Goal: Task Accomplishment & Management: Manage account settings

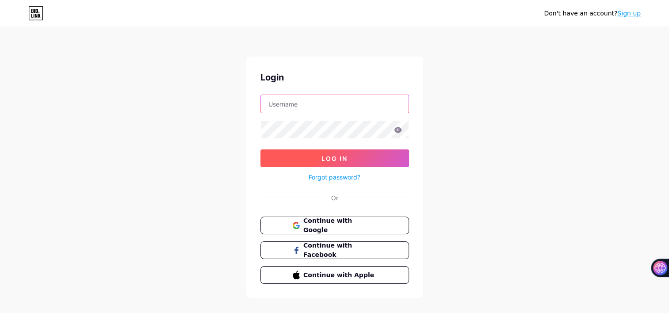
type input "[EMAIL_ADDRESS][DOMAIN_NAME]"
click at [341, 155] on span "Log In" at bounding box center [334, 159] width 26 height 8
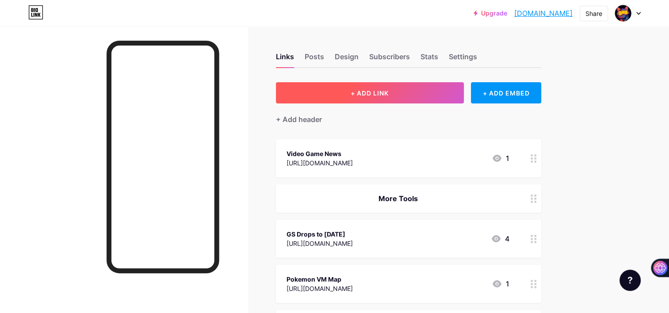
click at [387, 96] on span "+ ADD LINK" at bounding box center [370, 93] width 38 height 8
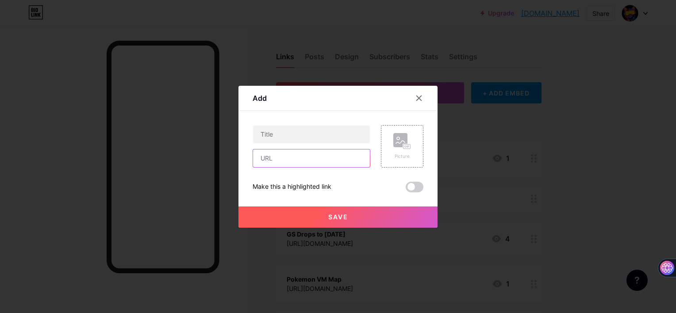
click at [280, 154] on input "text" at bounding box center [311, 158] width 117 height 18
paste input "🎮Console, PC Retro & Modern Gaming ♣️TCG & Pokémon 🚙Diecast & Hot Wheels 🍿Movie…"
click at [321, 160] on input "🎮Console, PC Retro & Modern Gaming ♣️TCG & Pokémon 🚙Diecast & Hot Wheels 🍿Movie…" at bounding box center [311, 158] width 117 height 18
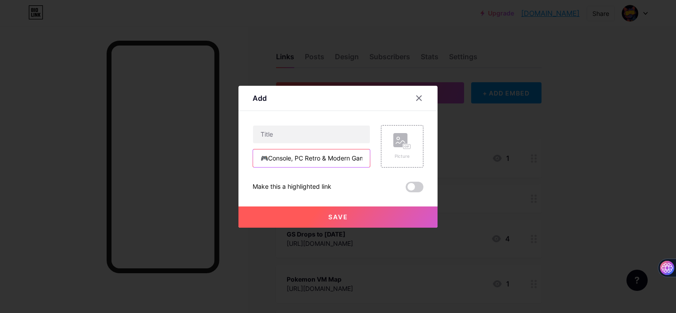
click at [321, 160] on input "🎮Console, PC Retro & Modern Gaming ♣️TCG & Pokémon 🚙Diecast & Hot Wheels 🍿Movie…" at bounding box center [311, 158] width 117 height 18
paste input "[URL][DOMAIN_NAME]"
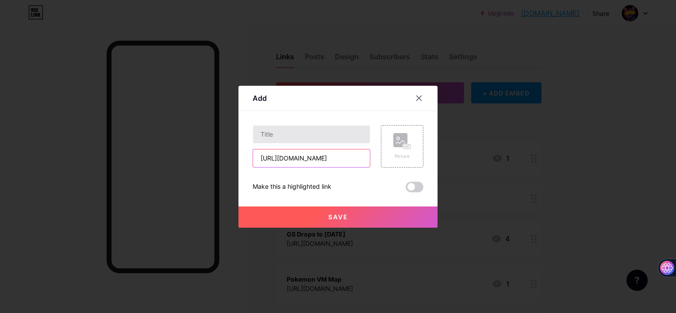
type input "[URL][DOMAIN_NAME]"
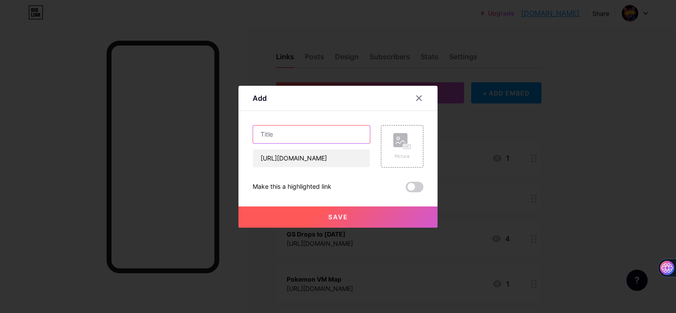
click at [293, 133] on input "text" at bounding box center [311, 135] width 117 height 18
paste input "Mega Evolution” TCG Set Guide: Full English Card List"
click at [314, 135] on input "Mega Evolution” TCG Set Guide: Full English Card List" at bounding box center [311, 135] width 117 height 18
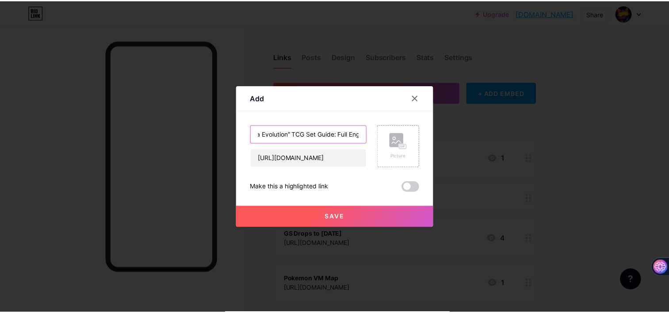
scroll to position [0, 0]
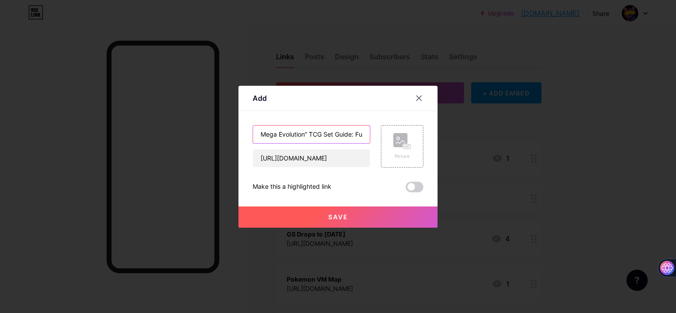
drag, startPoint x: 296, startPoint y: 131, endPoint x: 251, endPoint y: 131, distance: 45.1
click at [235, 131] on div "Add Content YouTube Play YouTube video without leaving your page. ADD Vimeo Pla…" at bounding box center [338, 156] width 676 height 313
click at [317, 130] on input "Mega Evolution” TCG Set Guide: Full English Card List" at bounding box center [311, 135] width 117 height 18
click at [307, 130] on input "Mega Evolution” TCG Set Guide: Full English Card List" at bounding box center [311, 135] width 117 height 18
type input "Mega Evolution Card List"
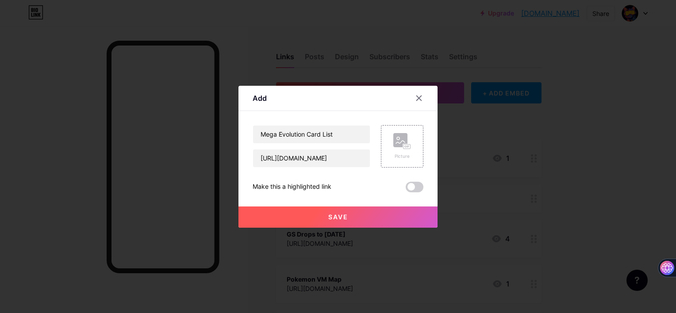
drag, startPoint x: 350, startPoint y: 222, endPoint x: 368, endPoint y: 207, distance: 23.3
click at [349, 222] on button "Save" at bounding box center [337, 217] width 199 height 21
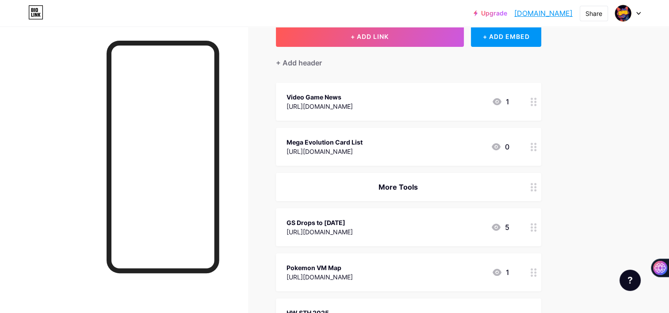
scroll to position [73, 0]
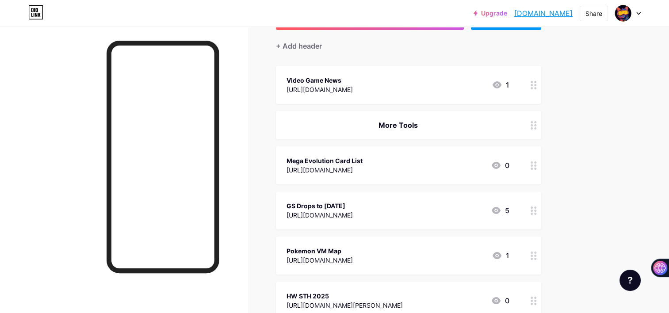
click at [593, 145] on div "Upgrade [DOMAIN_NAME]... [DOMAIN_NAME] Share Switch accounts TyMetaTV - Your Ne…" at bounding box center [334, 300] width 669 height 746
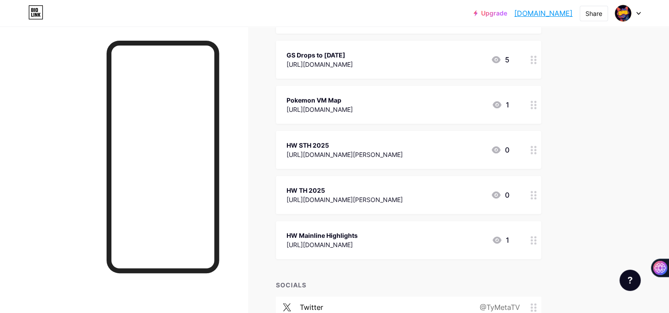
scroll to position [147, 0]
